Goal: Navigation & Orientation: Find specific page/section

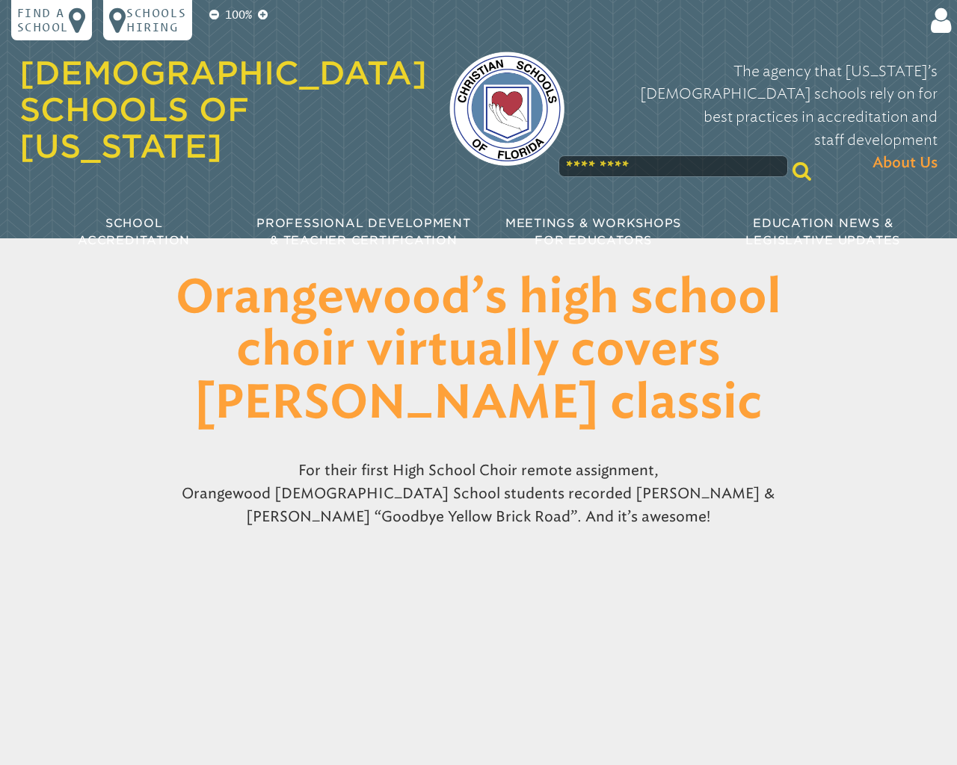
scroll to position [1072, 0]
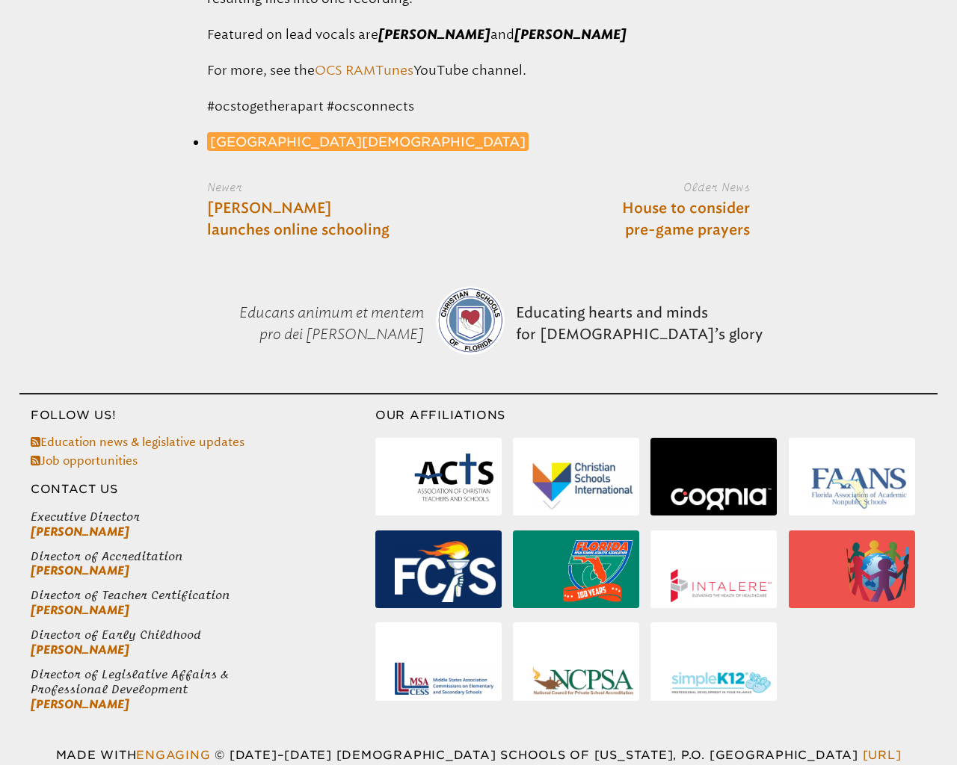
type input "********"
type input "*"
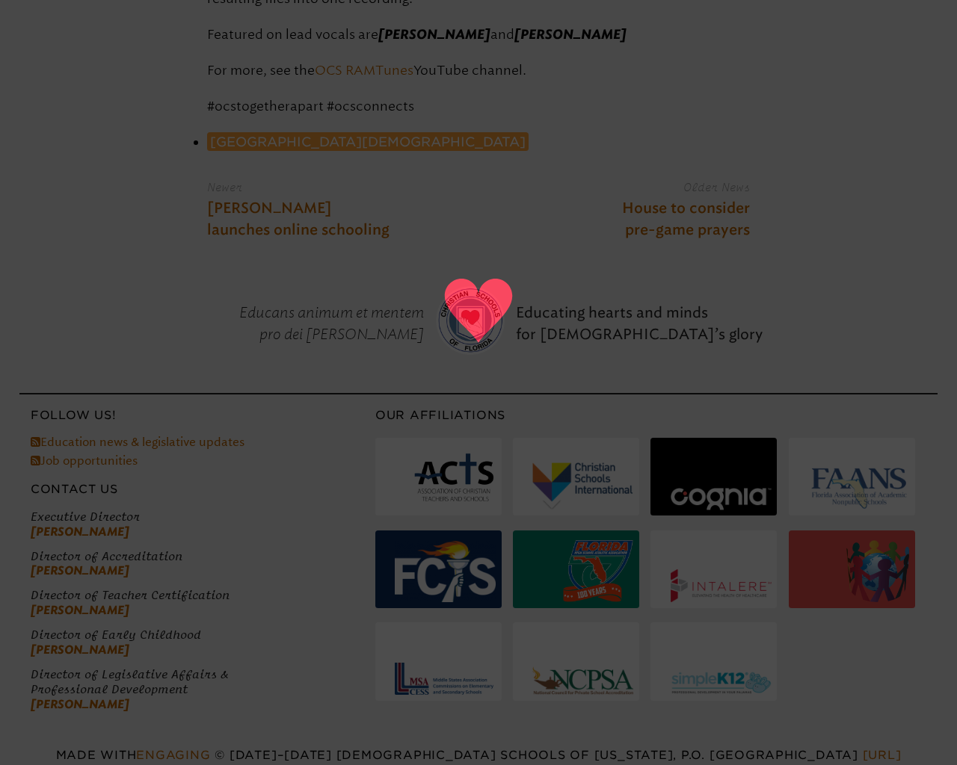
type input "**********"
